Goal: Task Accomplishment & Management: Manage account settings

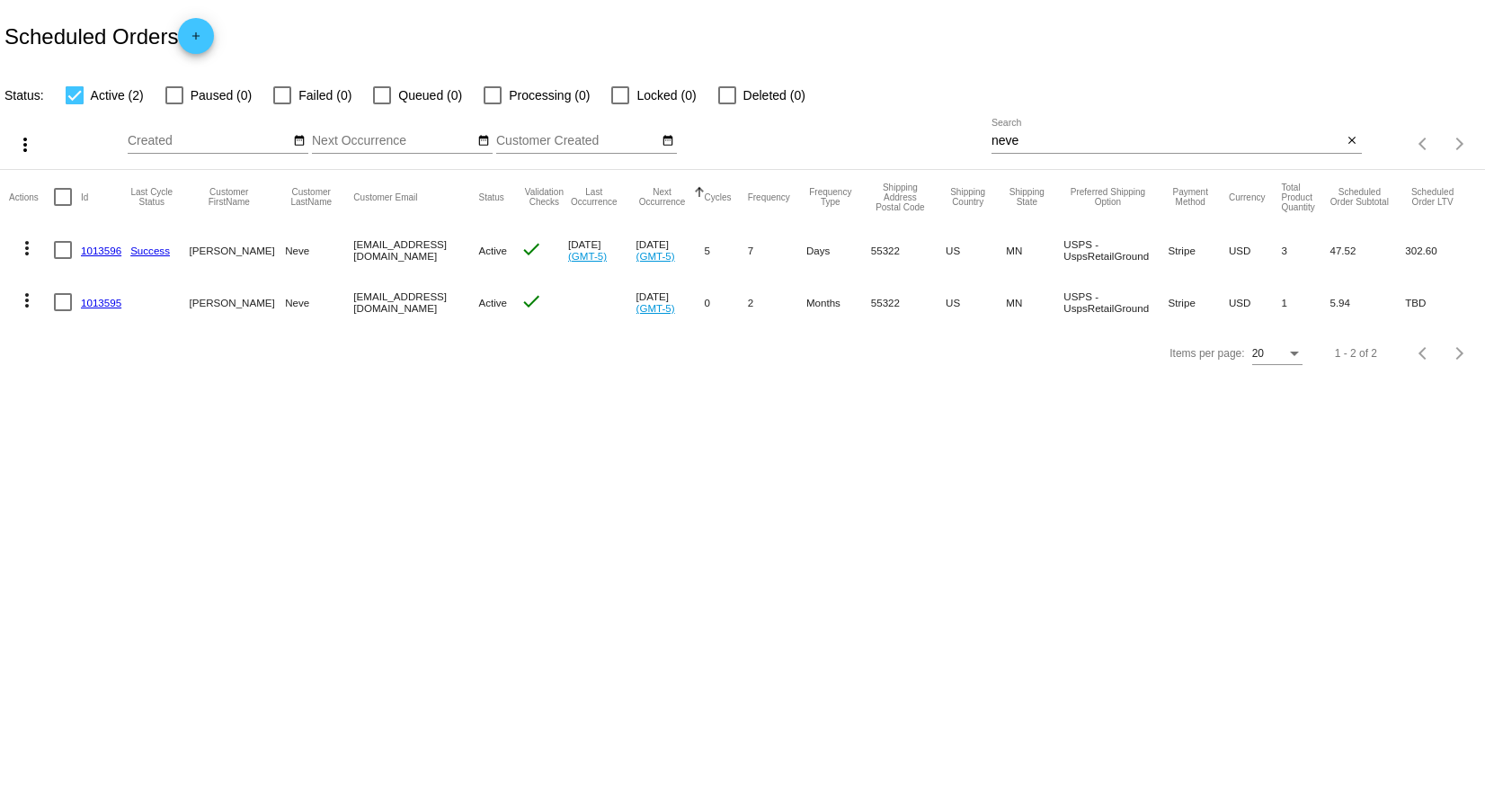
click at [22, 245] on mat-icon "more_vert" at bounding box center [27, 248] width 22 height 22
click at [87, 423] on span "View / Edit" at bounding box center [92, 421] width 59 height 15
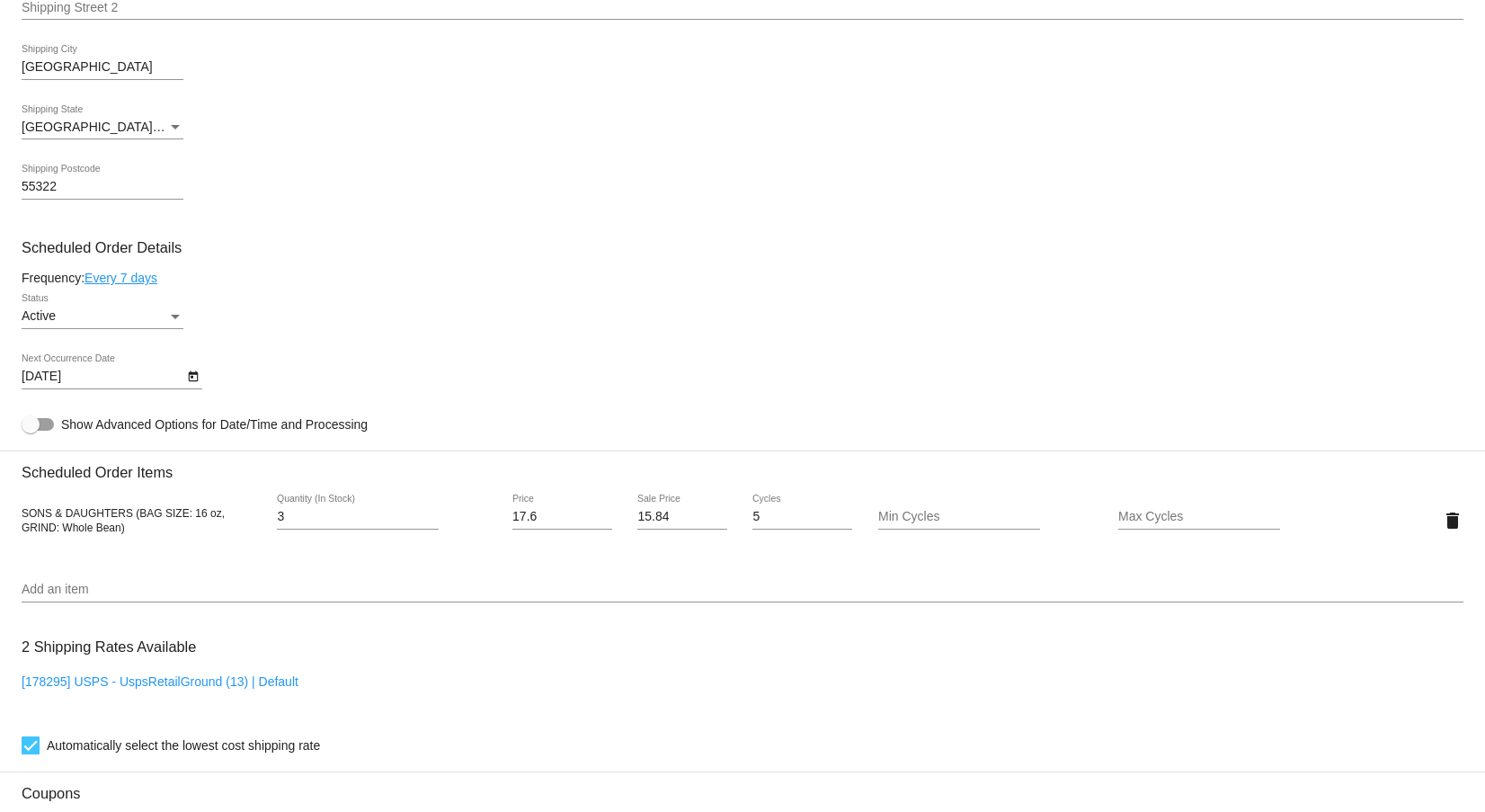
scroll to position [809, 0]
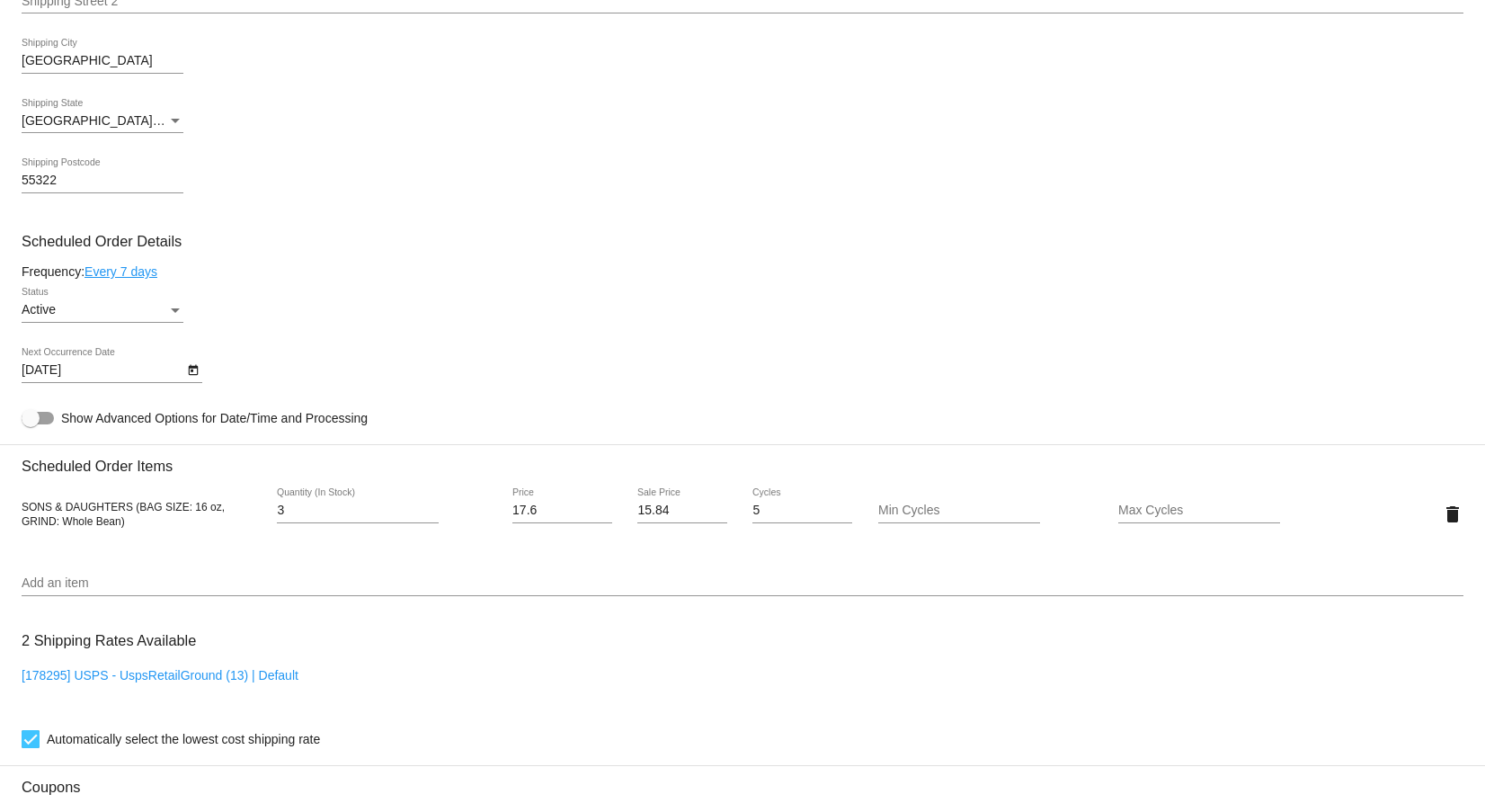
click at [194, 376] on icon "Open calendar" at bounding box center [193, 370] width 10 height 11
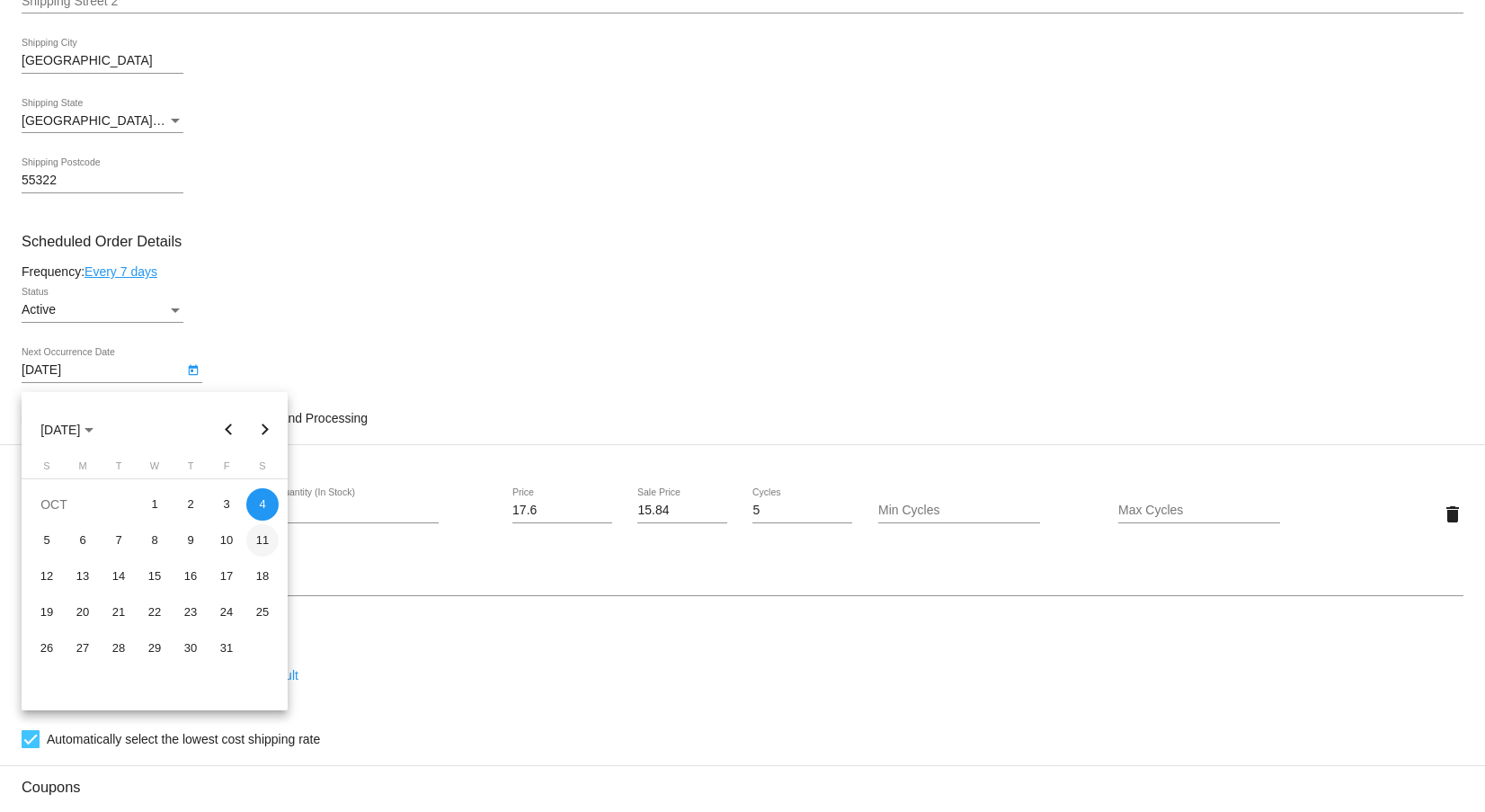
click at [261, 541] on div "11" at bounding box center [262, 539] width 32 height 32
type input "[DATE]"
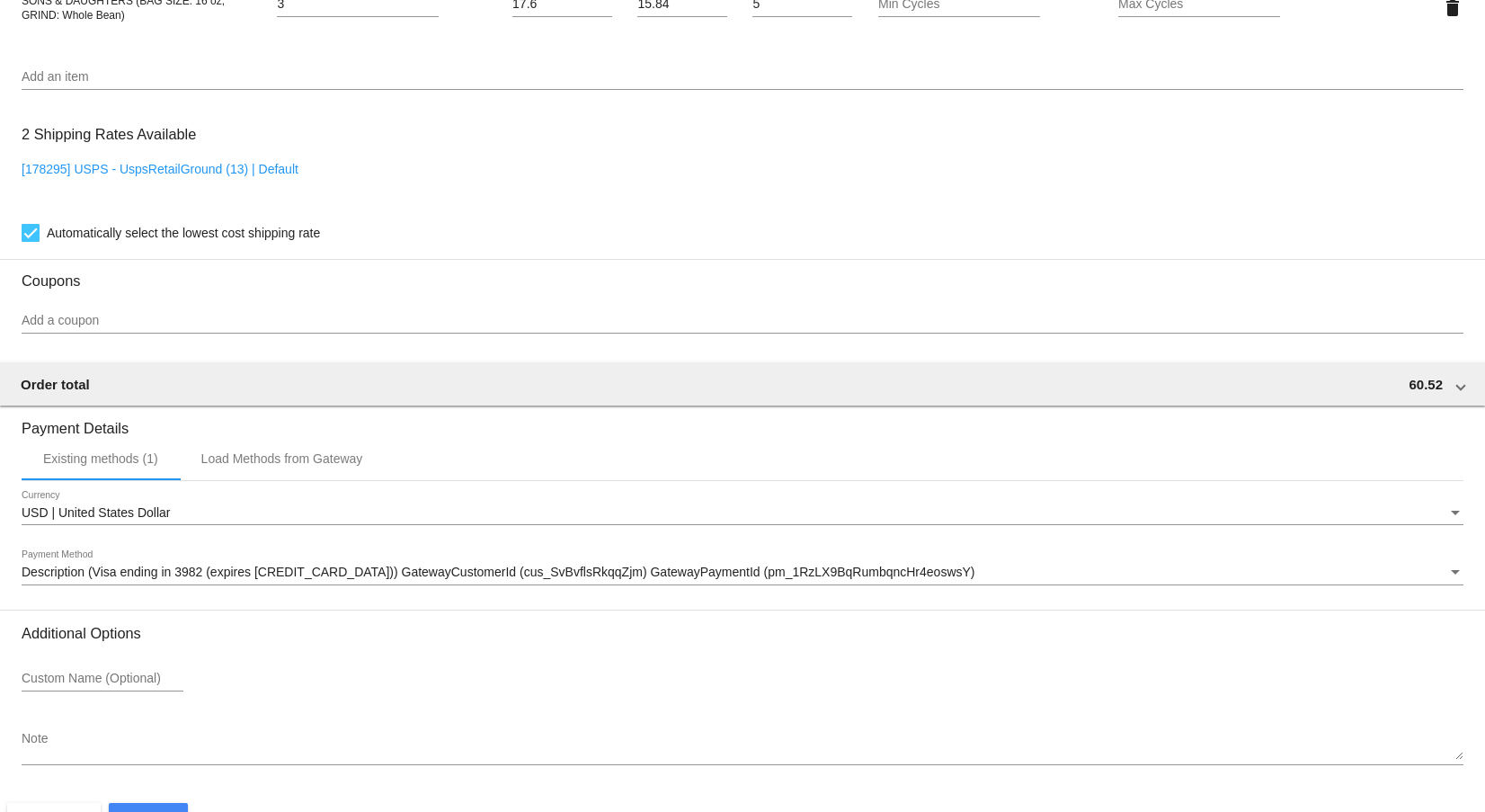
scroll to position [1379, 0]
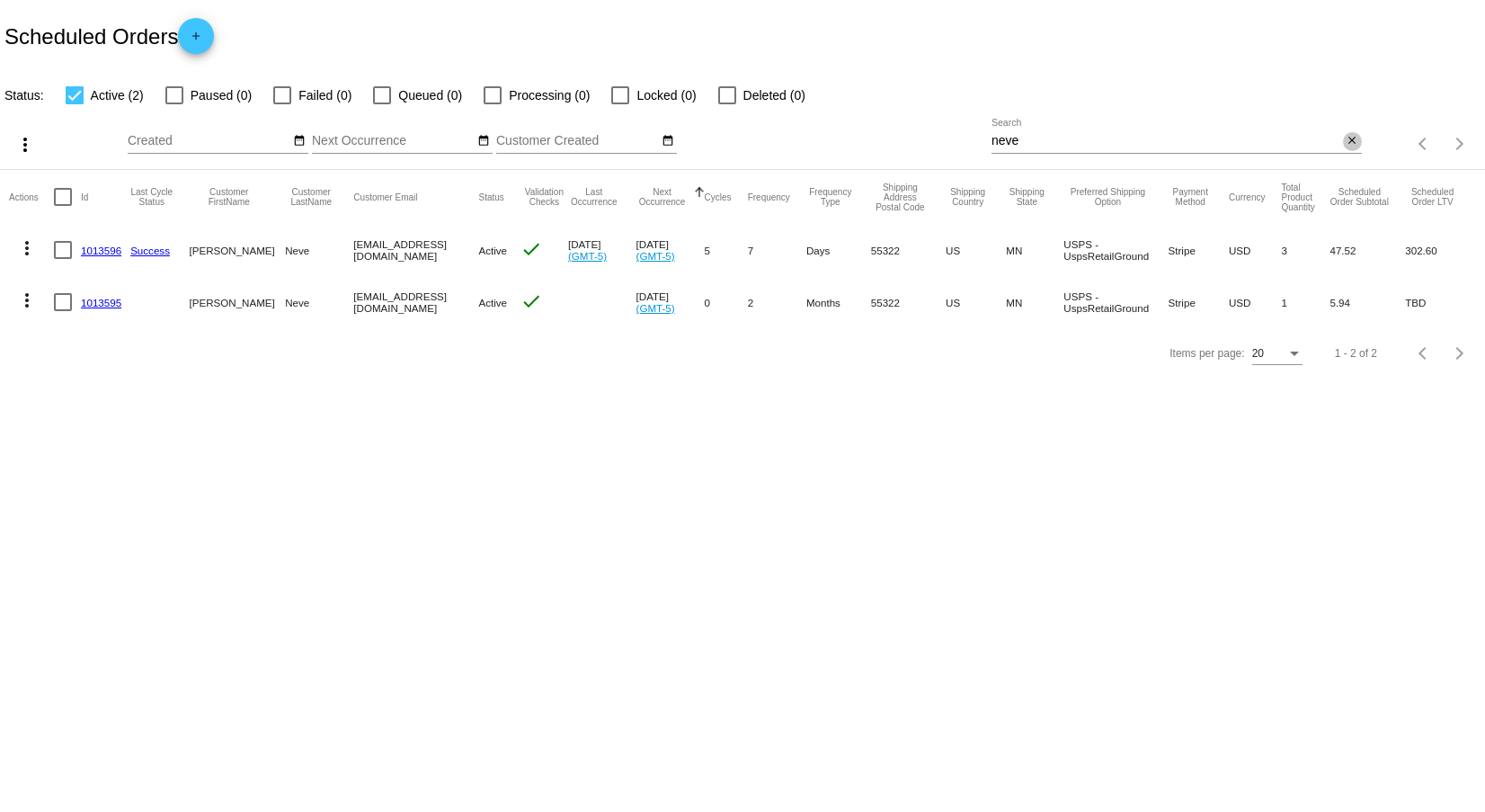
click at [1354, 139] on mat-icon "close" at bounding box center [1353, 141] width 13 height 15
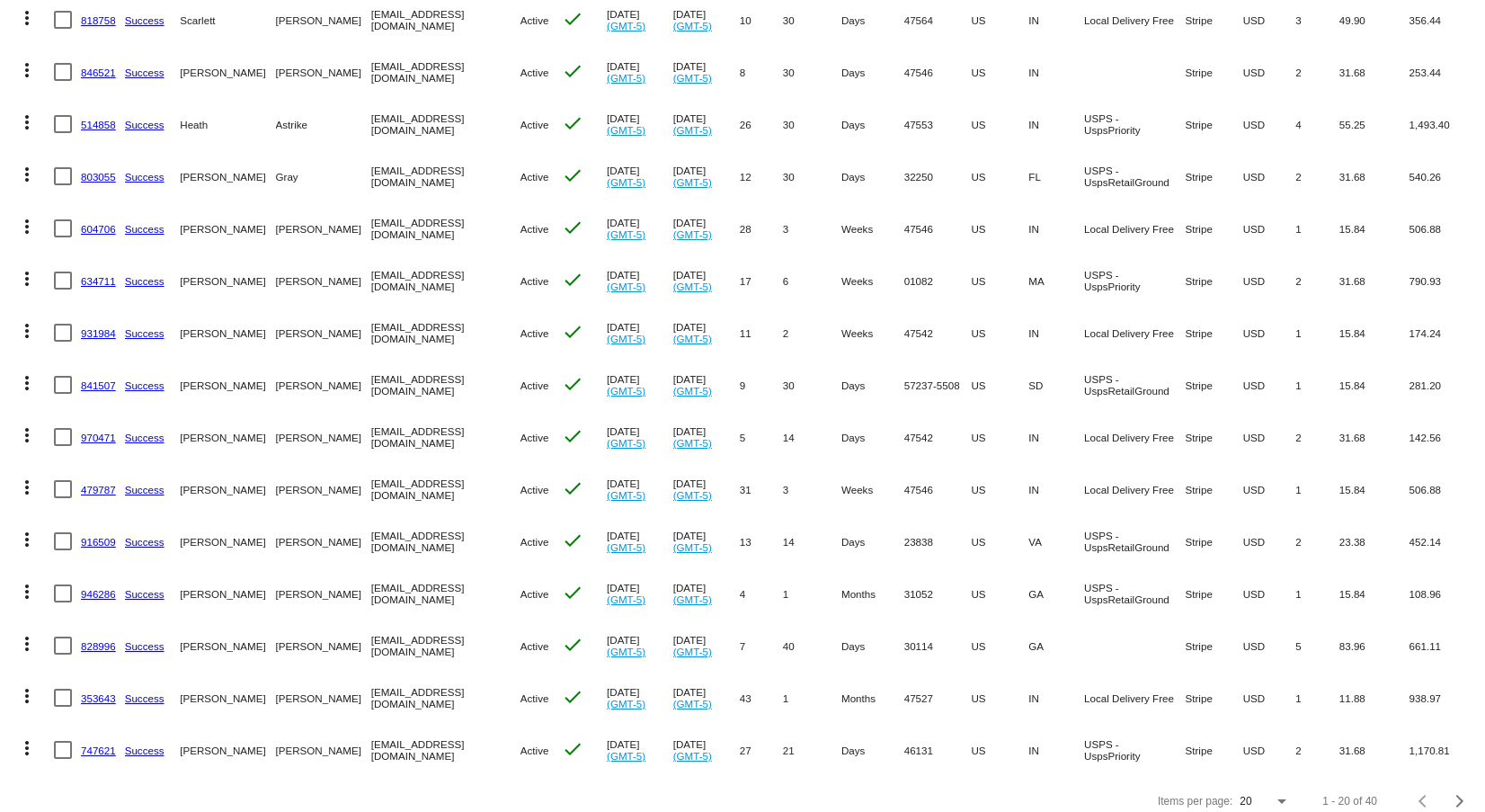
scroll to position [518, 0]
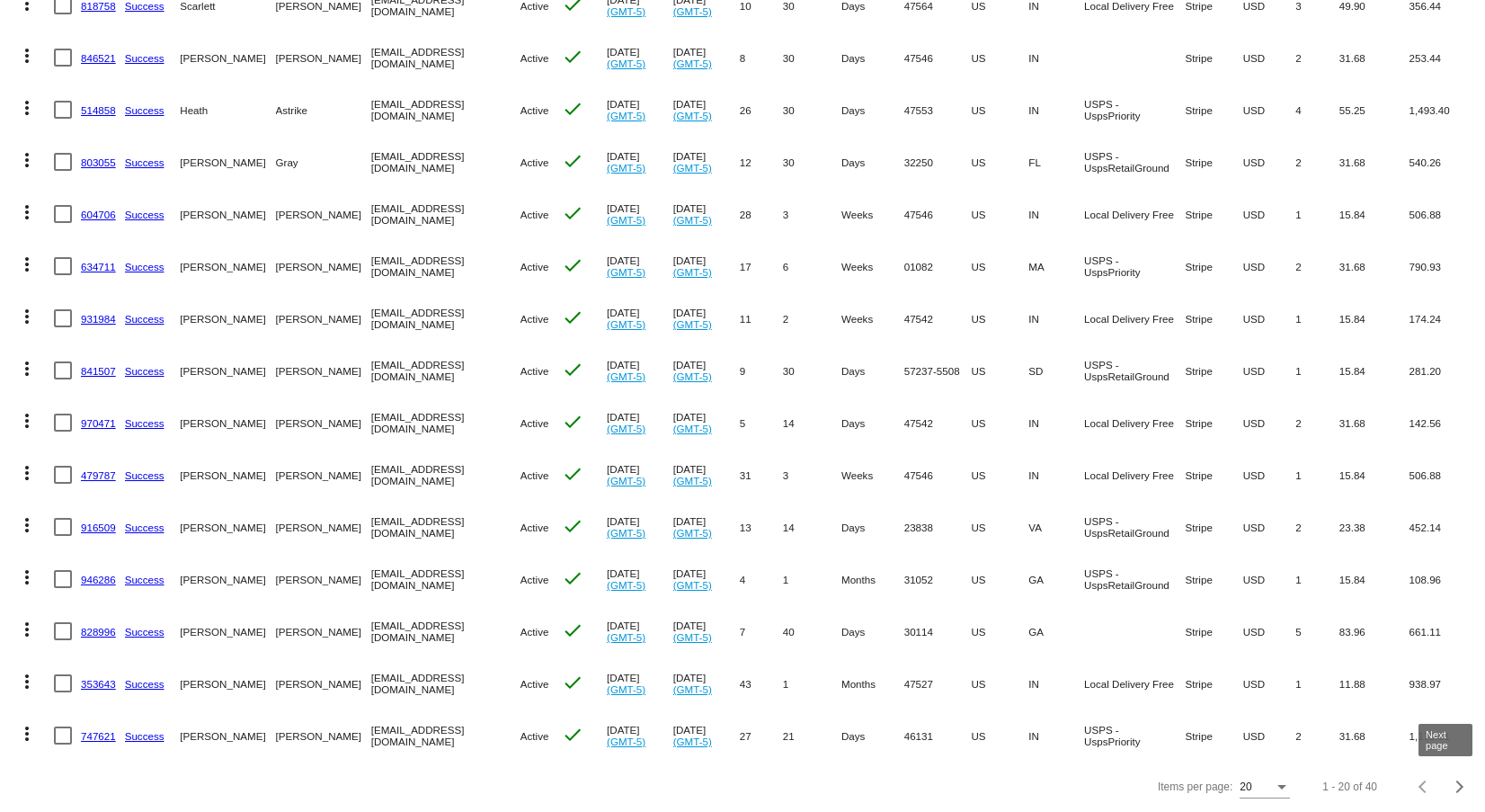
click at [1451, 782] on div "Next page" at bounding box center [1458, 786] width 13 height 13
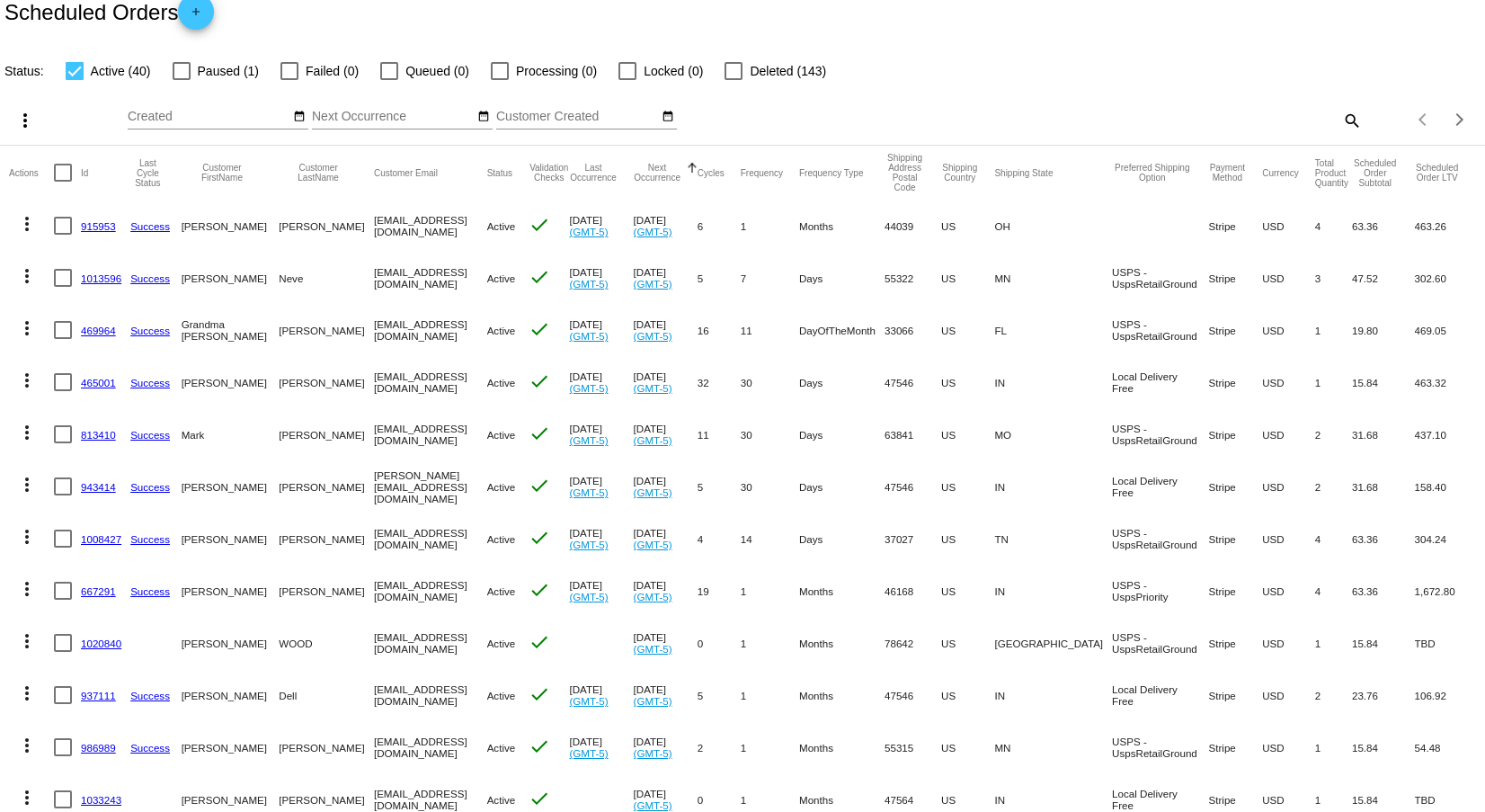
scroll to position [0, 0]
